Goal: Book appointment/travel/reservation

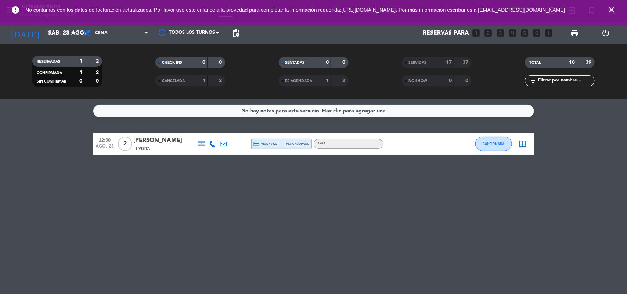
click at [23, 164] on div "No hay notas para este servicio. Haz clic para agregar una 22:30 ago. 23 2 [PER…" at bounding box center [313, 196] width 627 height 195
click at [67, 37] on input "sáb. 23 ago." at bounding box center [83, 33] width 78 height 14
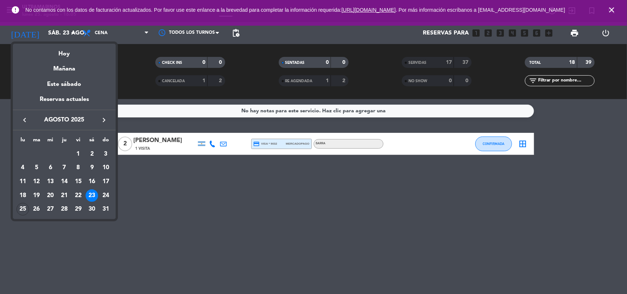
click at [22, 206] on div "25" at bounding box center [23, 209] width 12 height 12
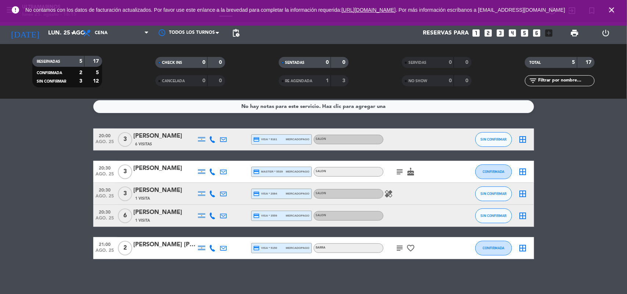
scroll to position [6, 0]
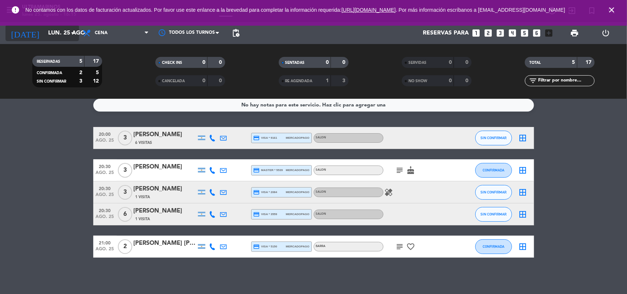
click at [50, 36] on input "lun. 25 ago." at bounding box center [83, 33] width 78 height 14
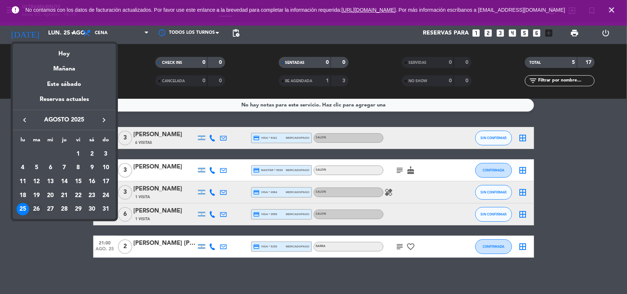
click at [36, 208] on div "26" at bounding box center [36, 209] width 12 height 12
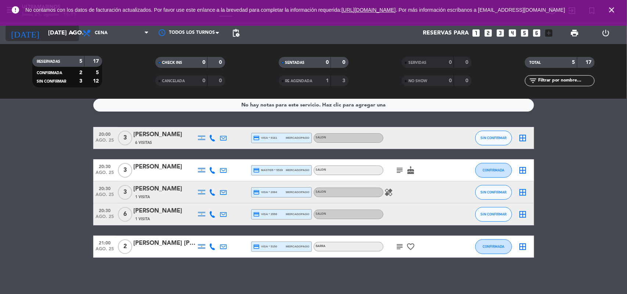
click at [50, 37] on input "[DATE] ago." at bounding box center [83, 33] width 78 height 14
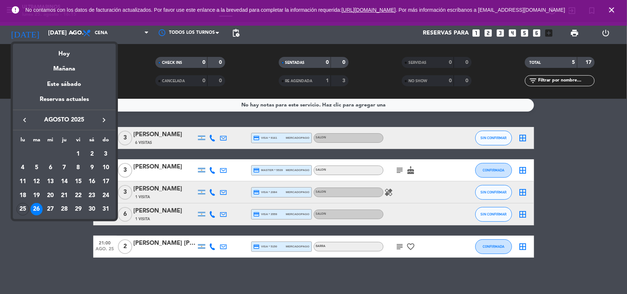
click at [50, 206] on div "27" at bounding box center [50, 209] width 12 height 12
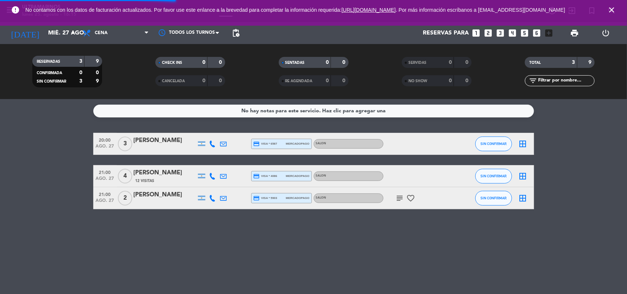
scroll to position [0, 0]
click at [52, 31] on input "mié. 27 ago." at bounding box center [83, 33] width 78 height 14
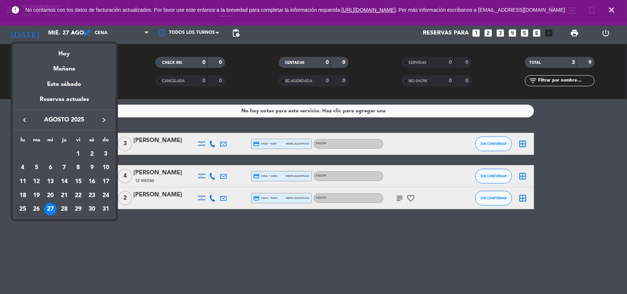
click at [22, 206] on div "25" at bounding box center [23, 209] width 12 height 12
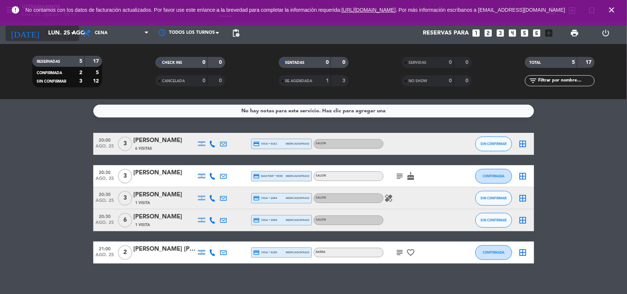
click at [44, 32] on input "lun. 25 ago." at bounding box center [83, 33] width 78 height 14
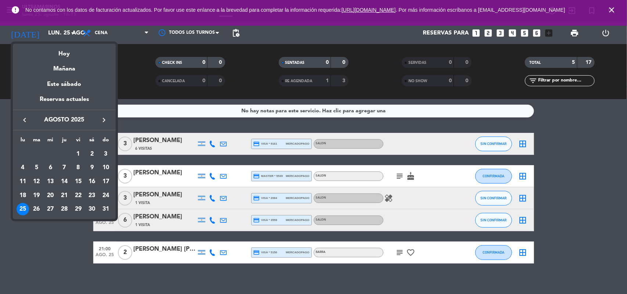
click at [33, 210] on div "26" at bounding box center [36, 209] width 12 height 12
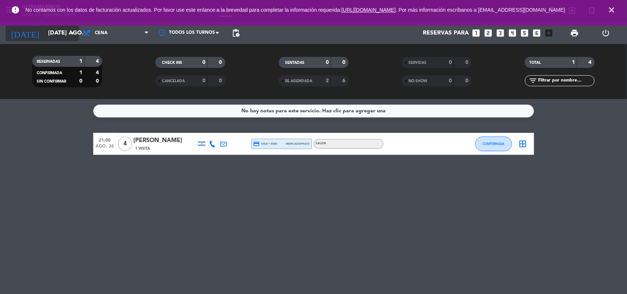
click at [71, 40] on div "[DATE] [DATE] ago. arrow_drop_down" at bounding box center [42, 33] width 73 height 16
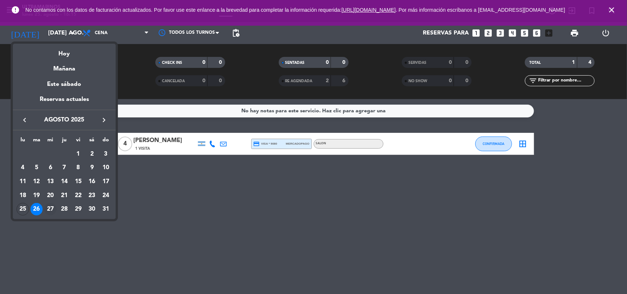
click at [46, 208] on div "27" at bounding box center [50, 209] width 12 height 12
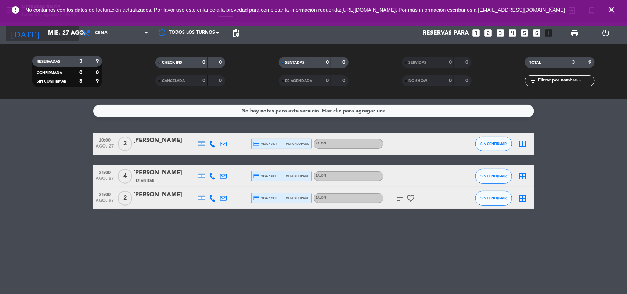
click at [44, 35] on input "mié. 27 ago." at bounding box center [83, 33] width 78 height 14
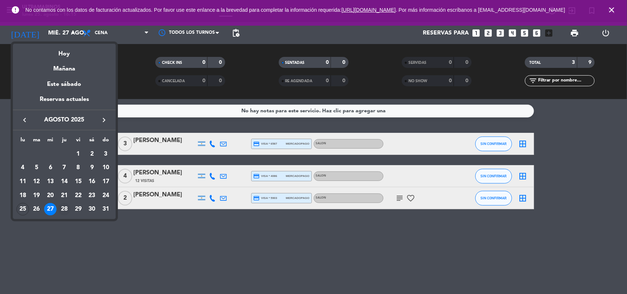
click at [67, 206] on div "28" at bounding box center [64, 209] width 12 height 12
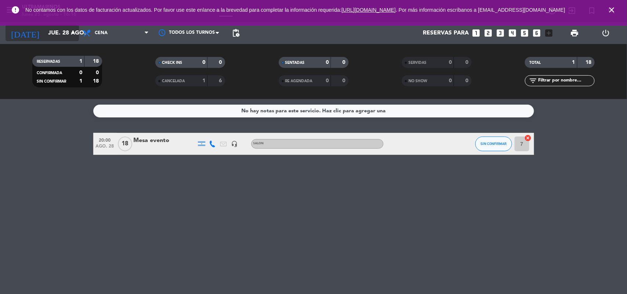
click at [44, 34] on input "jue. 28 ago." at bounding box center [83, 33] width 78 height 14
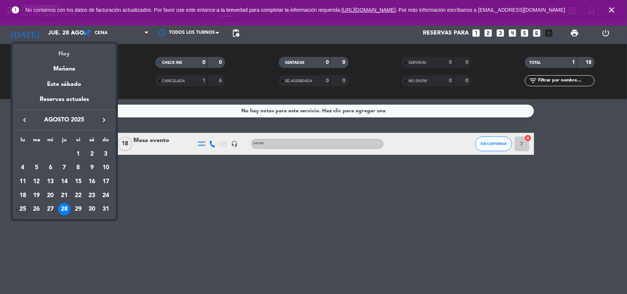
click at [32, 47] on div "Hoy" at bounding box center [64, 51] width 103 height 15
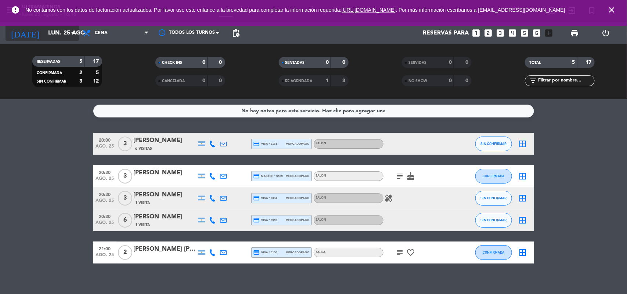
click at [44, 37] on input "lun. 25 ago." at bounding box center [83, 33] width 78 height 14
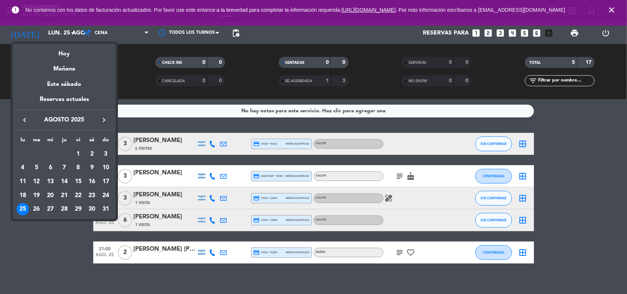
click at [67, 36] on div at bounding box center [313, 147] width 627 height 294
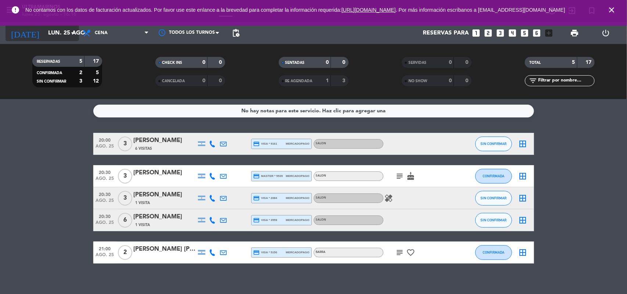
click at [15, 32] on icon "[DATE]" at bounding box center [25, 33] width 39 height 16
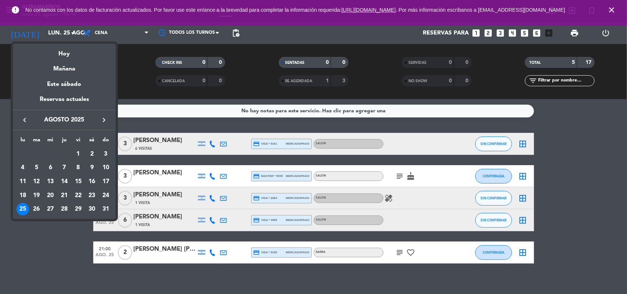
click at [60, 209] on div "28" at bounding box center [64, 209] width 12 height 12
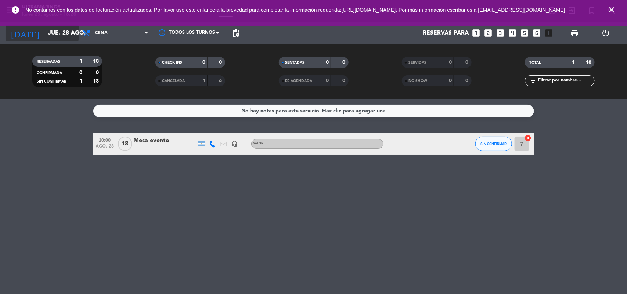
click at [58, 39] on input "jue. 28 ago." at bounding box center [83, 33] width 78 height 14
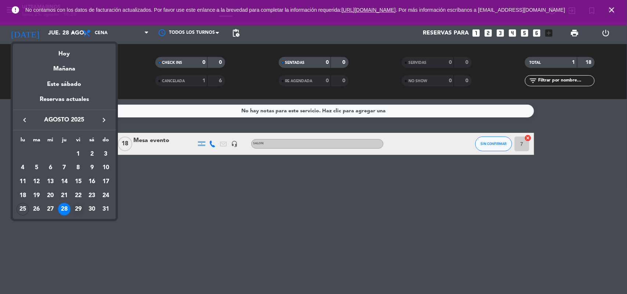
click at [76, 206] on div "29" at bounding box center [78, 209] width 12 height 12
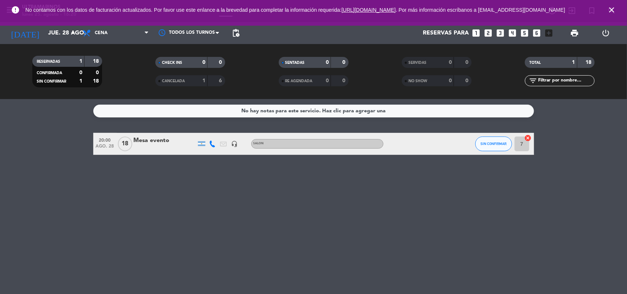
type input "vie. 29 ago."
